Goal: Information Seeking & Learning: Learn about a topic

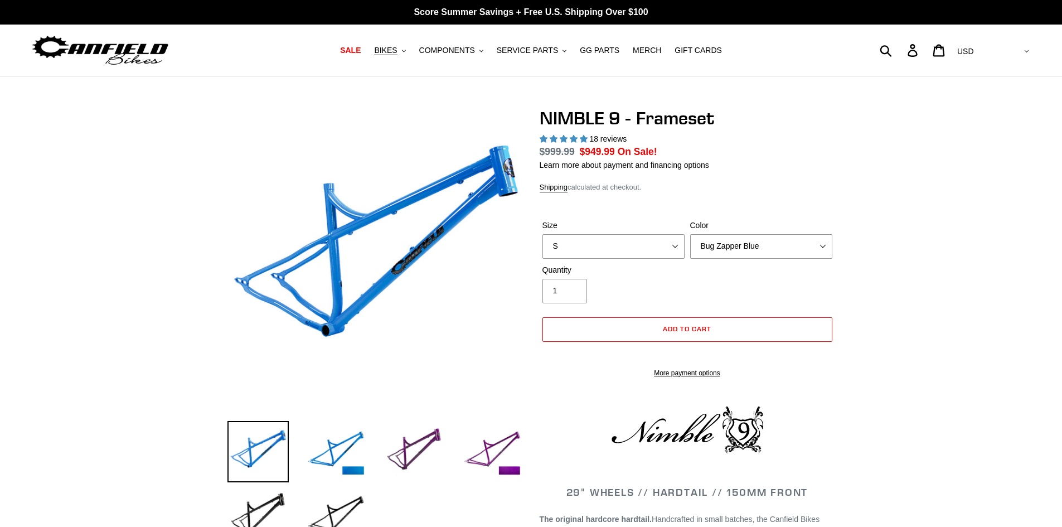
select select "highest-rating"
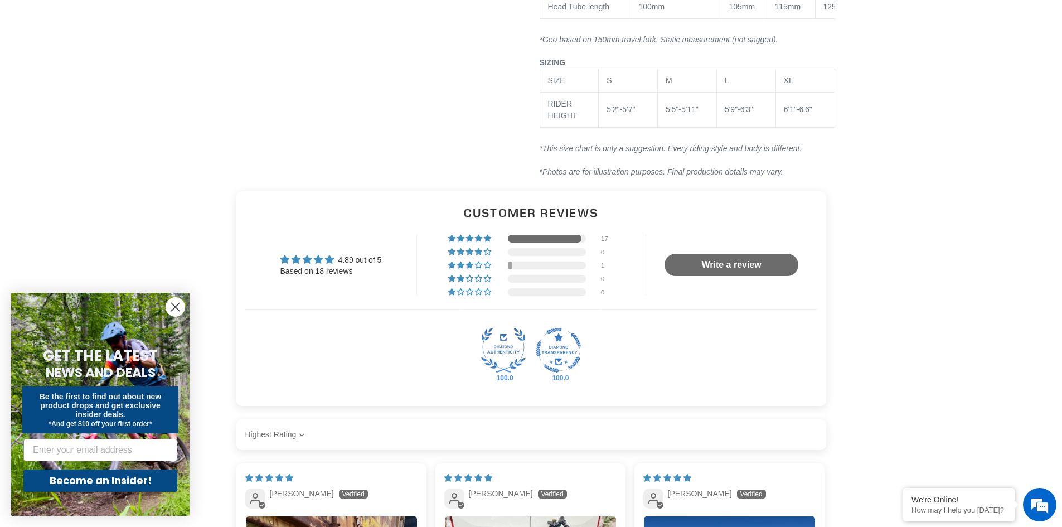
scroll to position [1505, 0]
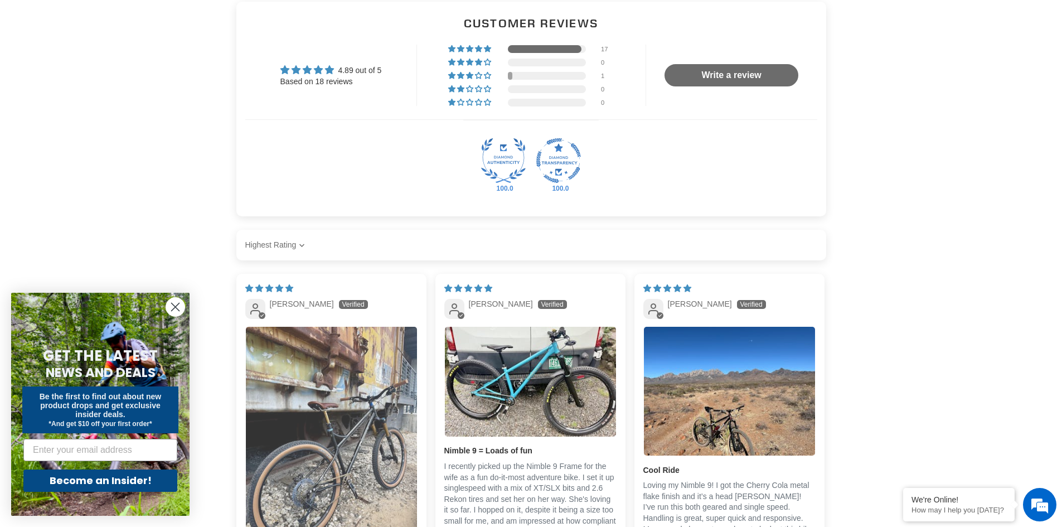
click at [367, 464] on img "Link to user picture 1" at bounding box center [331, 441] width 171 height 228
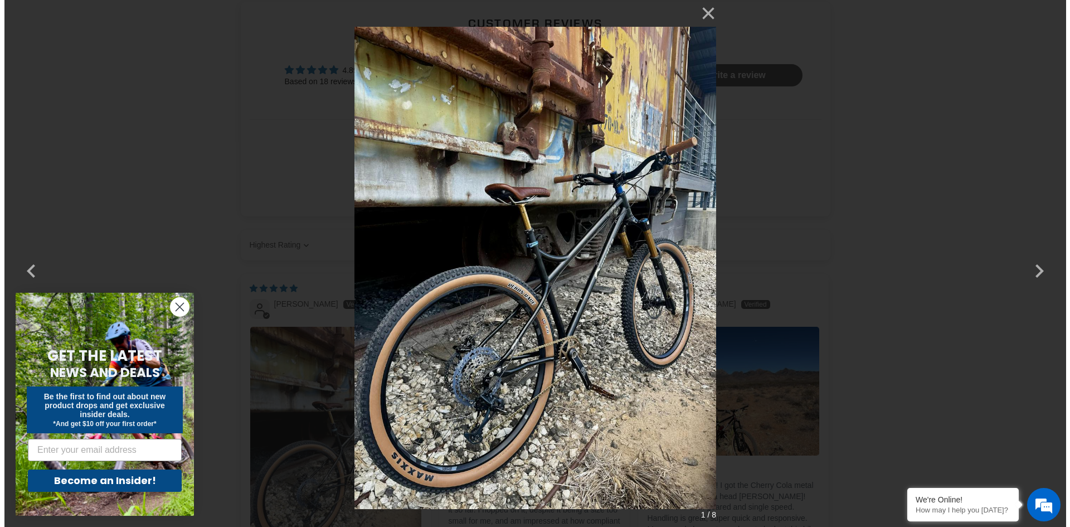
scroll to position [0, 0]
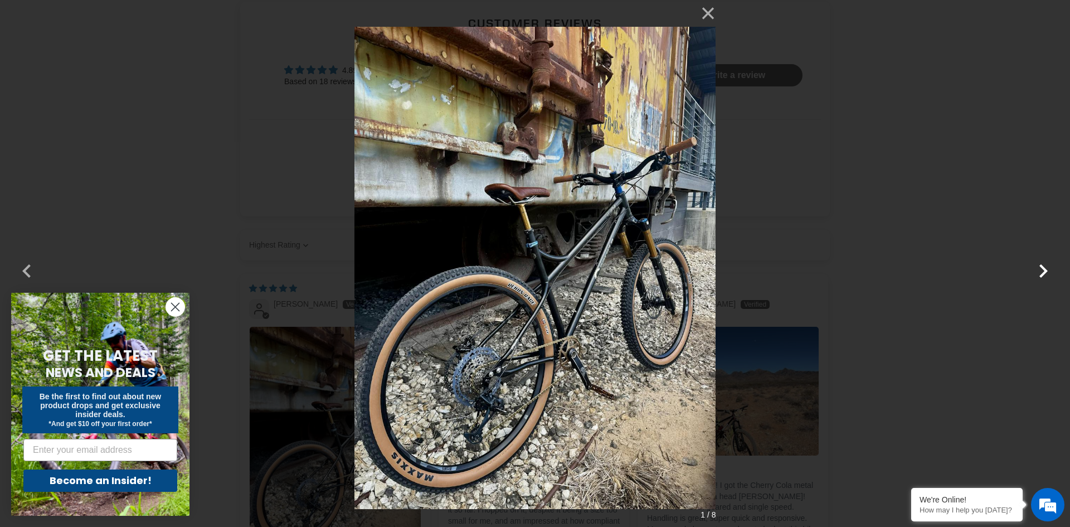
click at [1036, 267] on button "button" at bounding box center [1043, 263] width 27 height 27
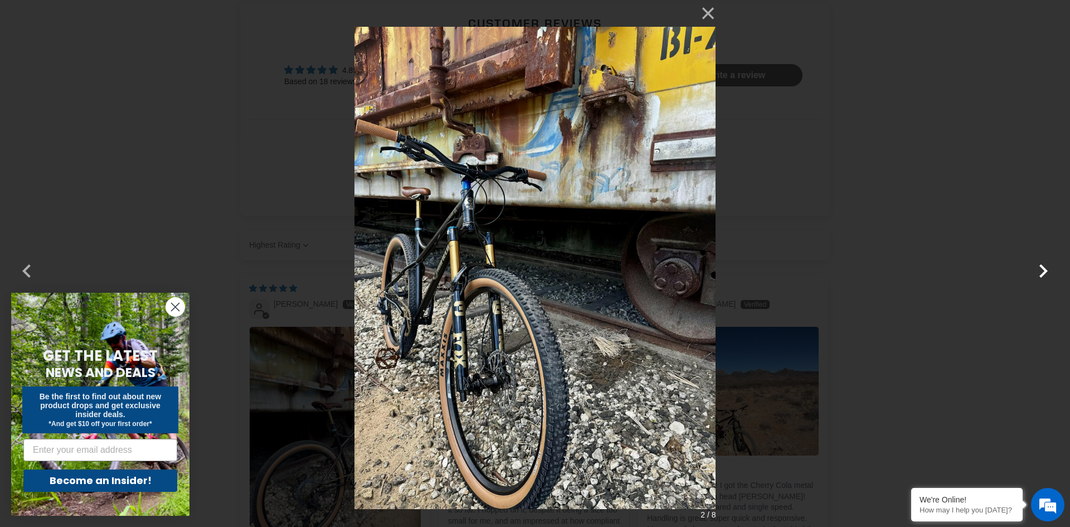
click at [1036, 267] on button "button" at bounding box center [1043, 263] width 27 height 27
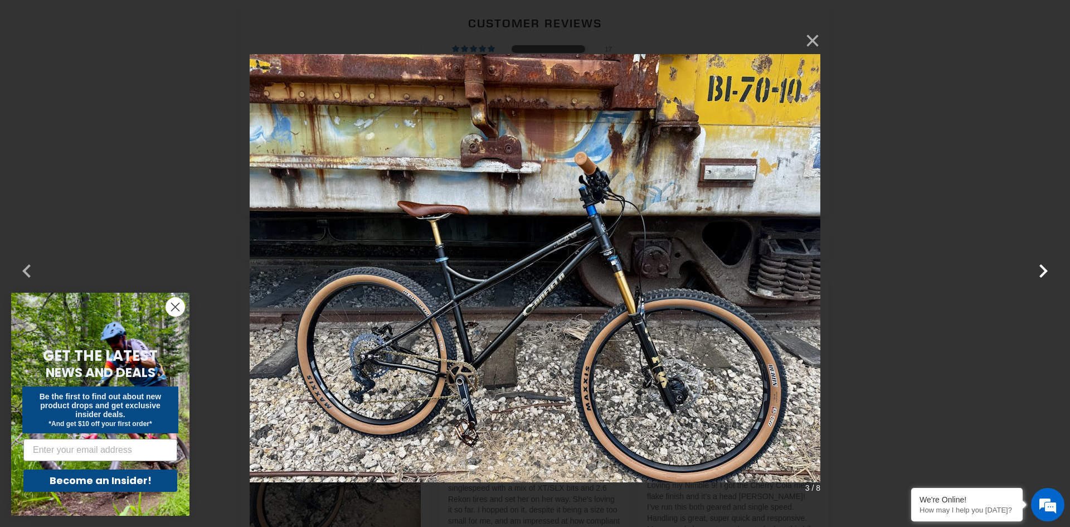
click at [1036, 267] on button "button" at bounding box center [1043, 263] width 27 height 27
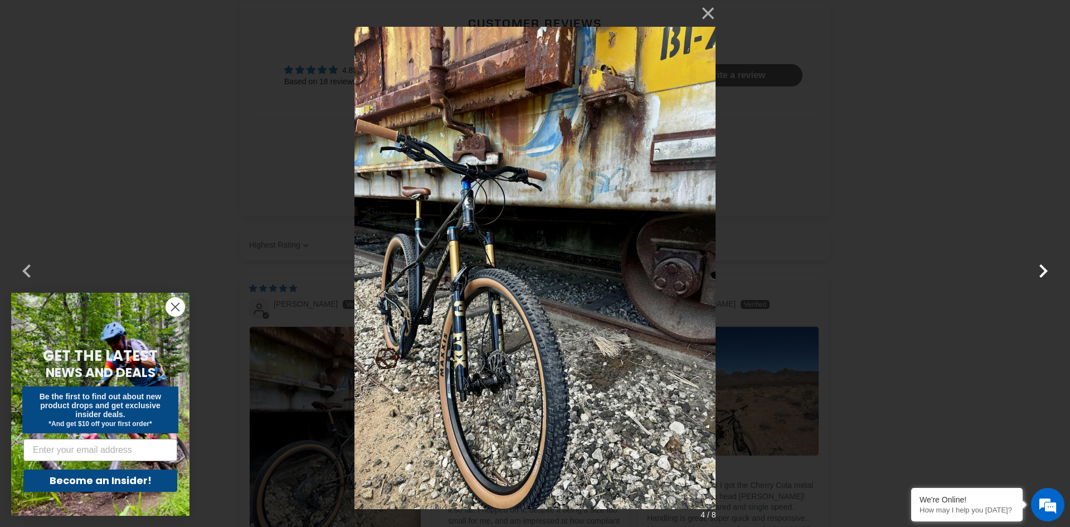
click at [1036, 267] on button "button" at bounding box center [1043, 263] width 27 height 27
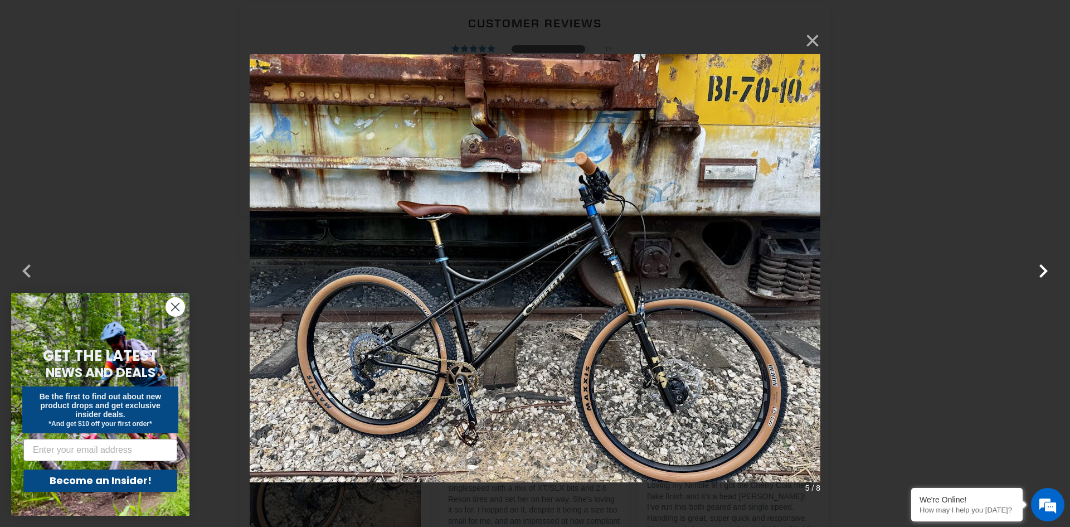
click at [1036, 267] on button "button" at bounding box center [1043, 263] width 27 height 27
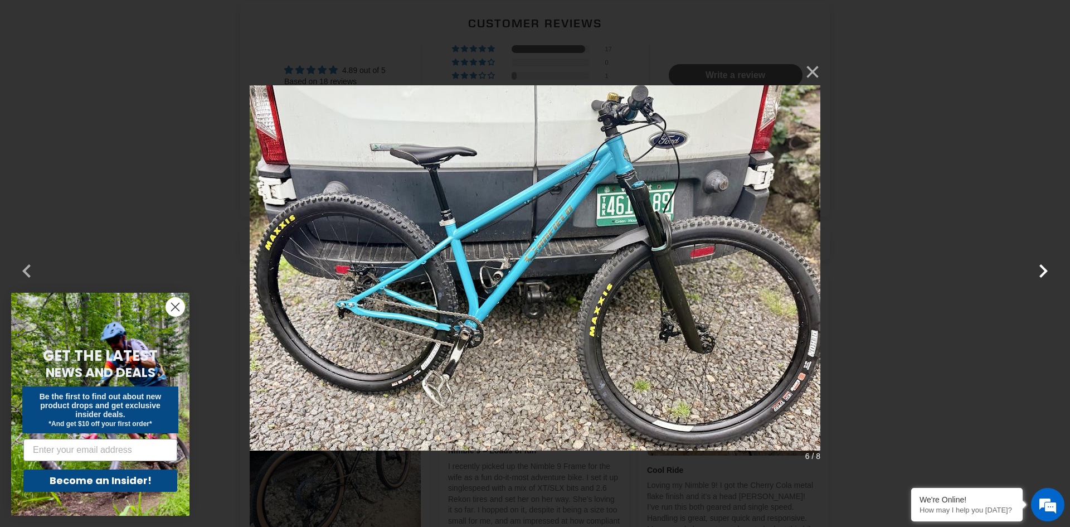
click at [1047, 271] on button "button" at bounding box center [1043, 263] width 27 height 27
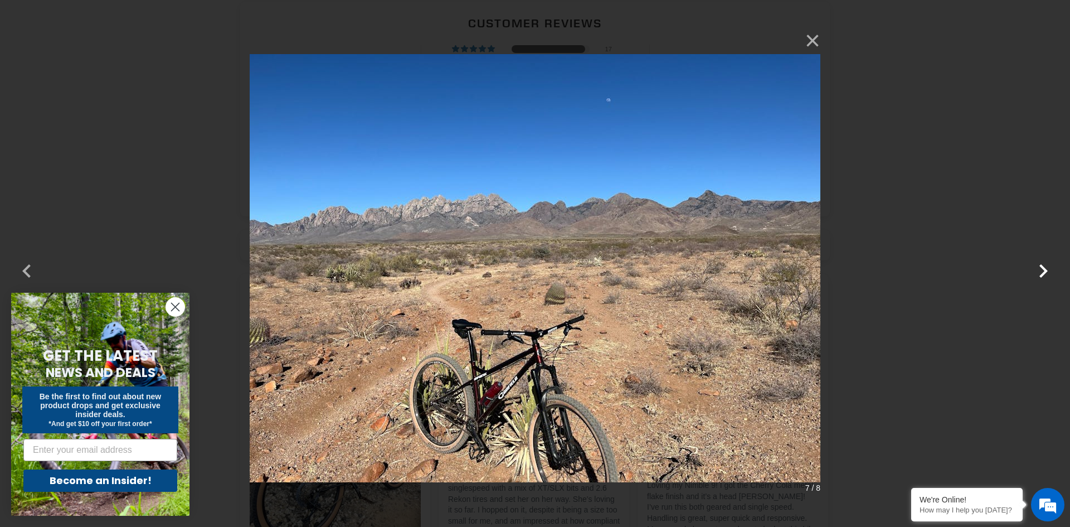
click at [1046, 271] on button "button" at bounding box center [1043, 263] width 27 height 27
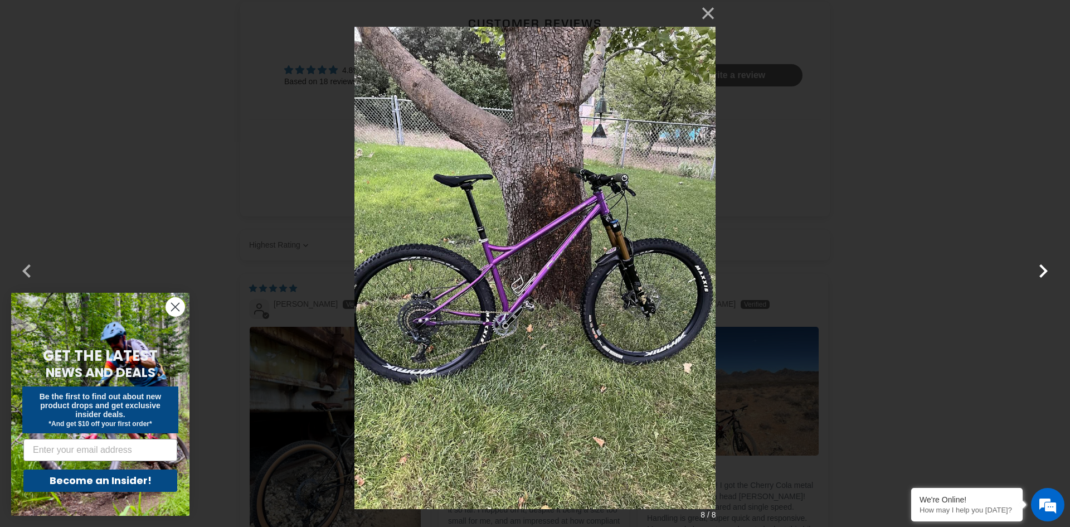
click at [1046, 271] on button "button" at bounding box center [1043, 263] width 27 height 27
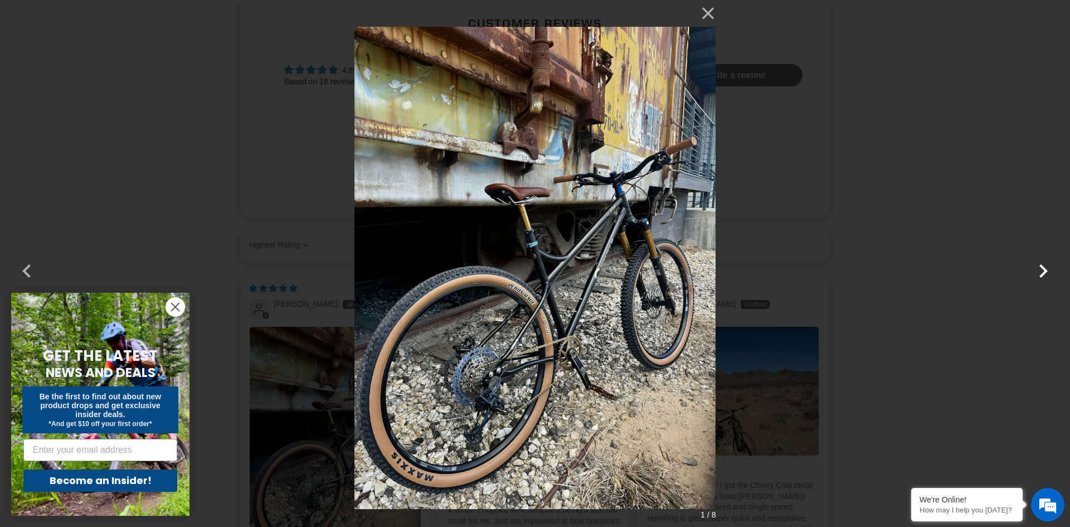
click at [1046, 271] on button "button" at bounding box center [1043, 263] width 27 height 27
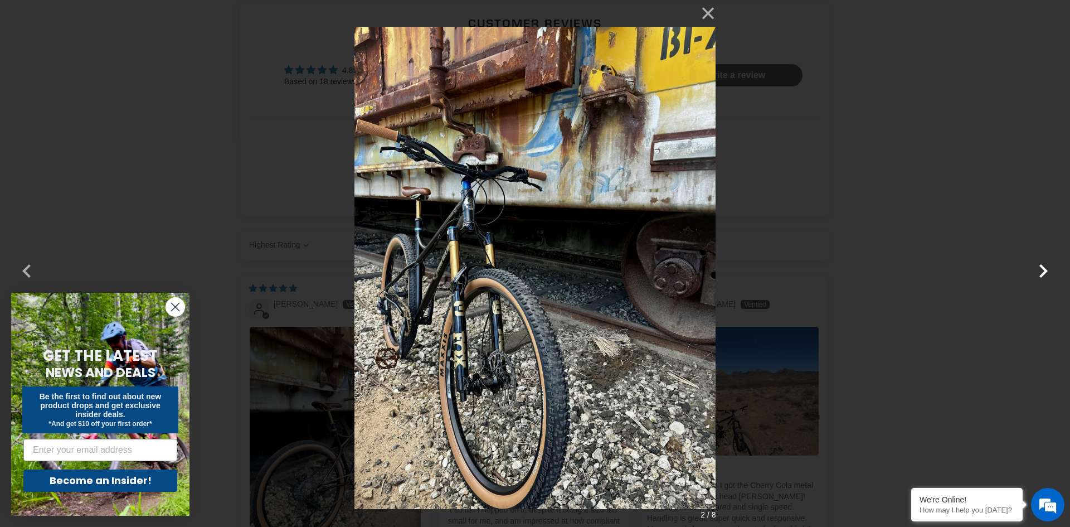
click at [1046, 271] on button "button" at bounding box center [1043, 263] width 27 height 27
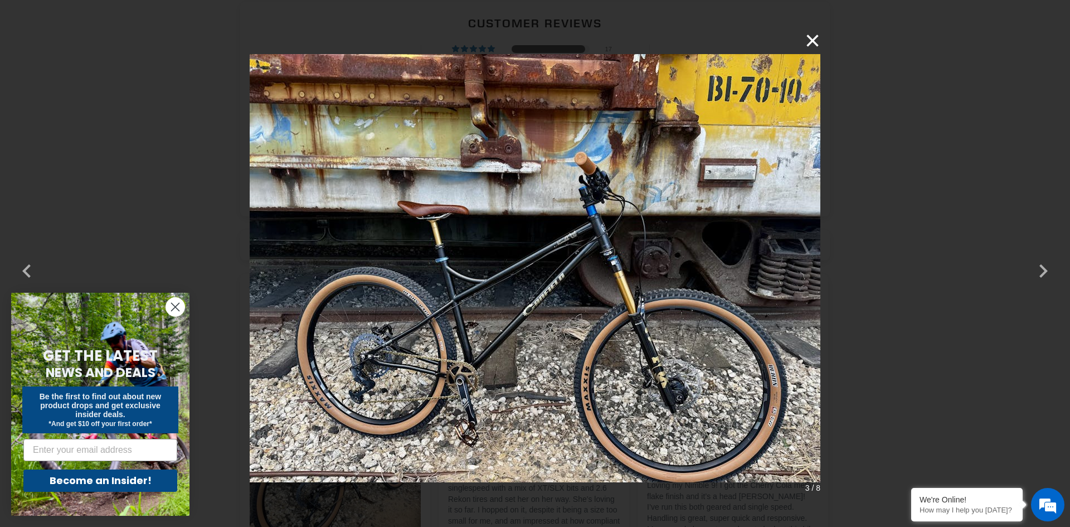
click at [812, 38] on button "×" at bounding box center [807, 40] width 27 height 27
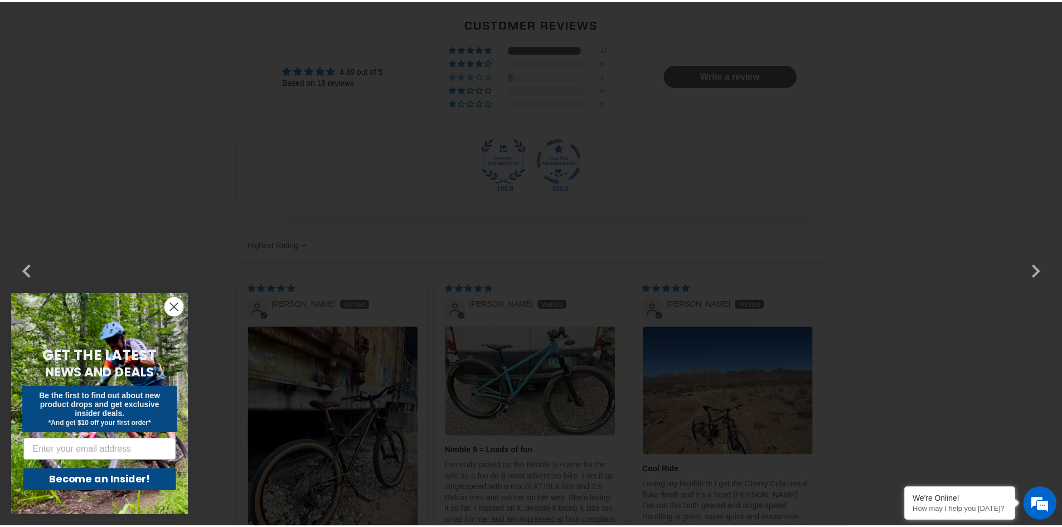
scroll to position [1553, 0]
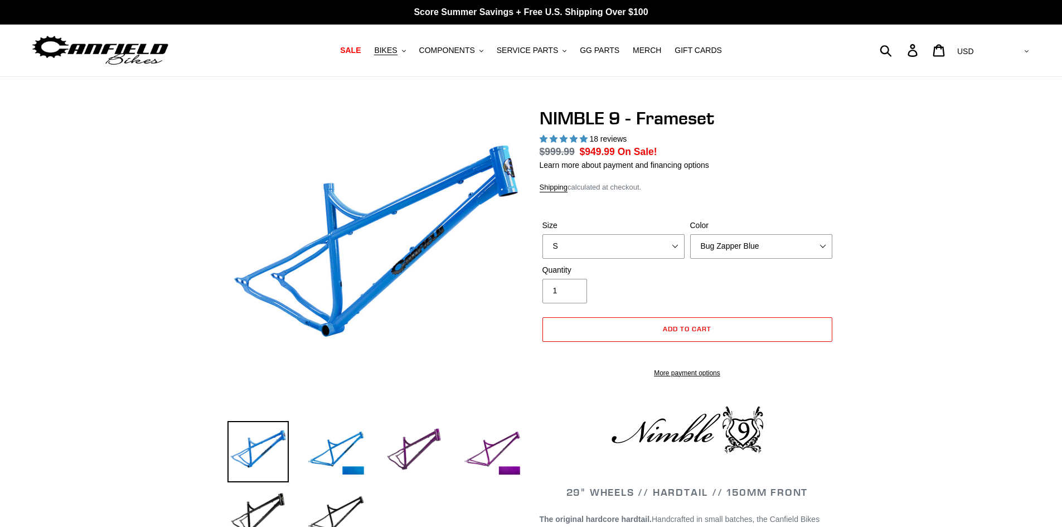
select select "highest-rating"
